Goal: Transaction & Acquisition: Purchase product/service

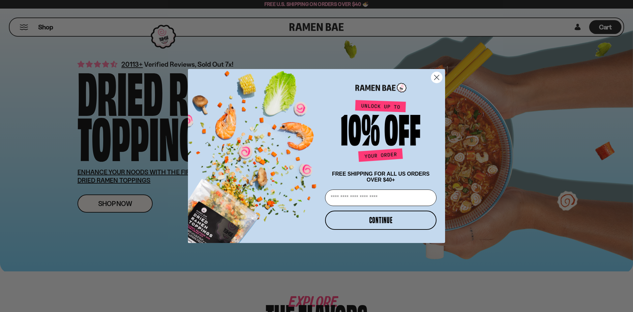
click at [436, 75] on icon "Close dialog" at bounding box center [437, 77] width 5 height 5
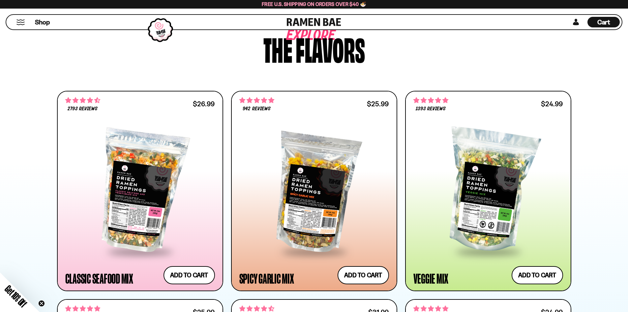
scroll to position [330, 0]
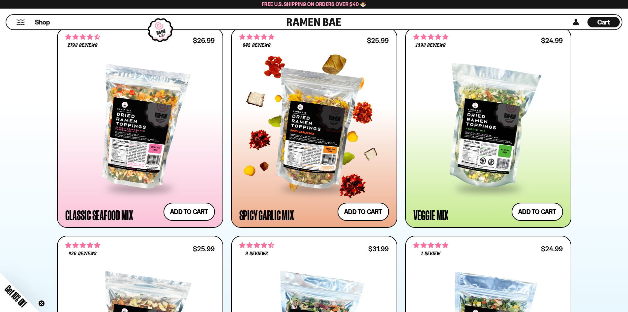
click at [325, 122] on div at bounding box center [314, 127] width 150 height 120
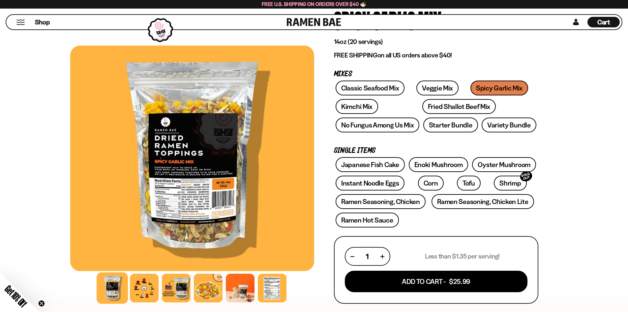
scroll to position [66, 0]
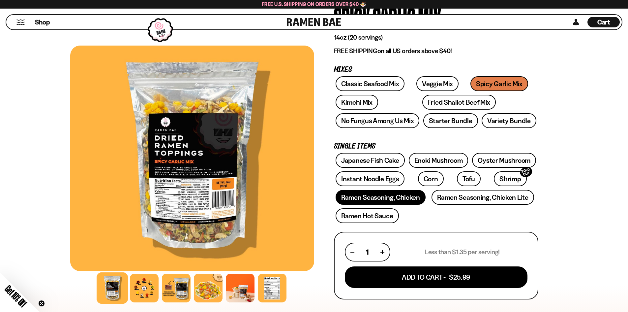
click at [385, 194] on link "Ramen Seasoning, Chicken" at bounding box center [381, 197] width 90 height 15
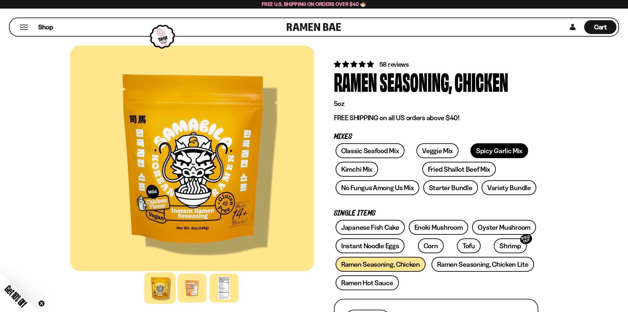
click at [481, 147] on link "Spicy Garlic Mix" at bounding box center [500, 150] width 58 height 15
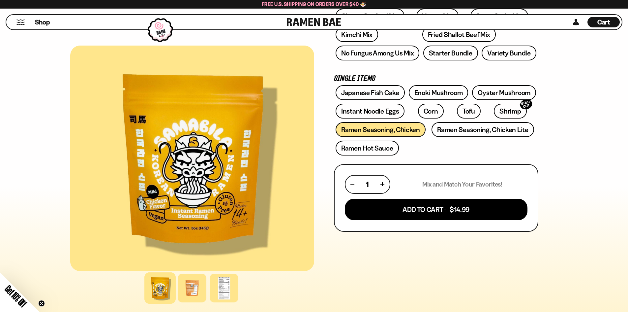
scroll to position [165, 0]
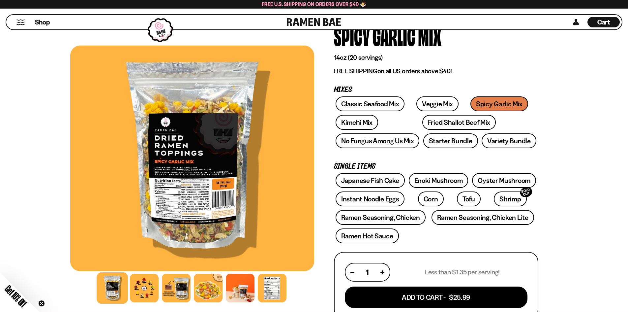
scroll to position [99, 0]
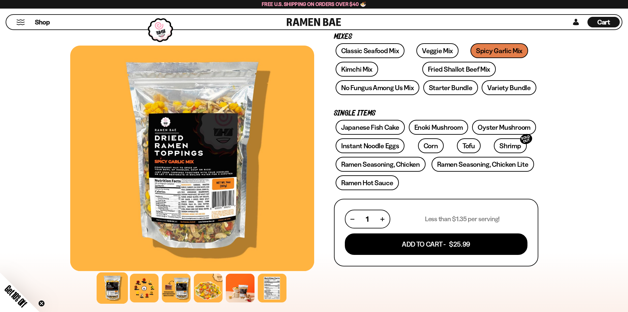
click at [195, 195] on div at bounding box center [192, 158] width 244 height 225
click at [144, 284] on div at bounding box center [144, 287] width 31 height 31
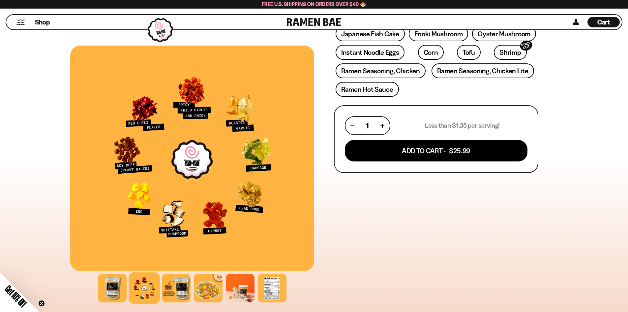
scroll to position [198, 0]
